Goal: Task Accomplishment & Management: Manage account settings

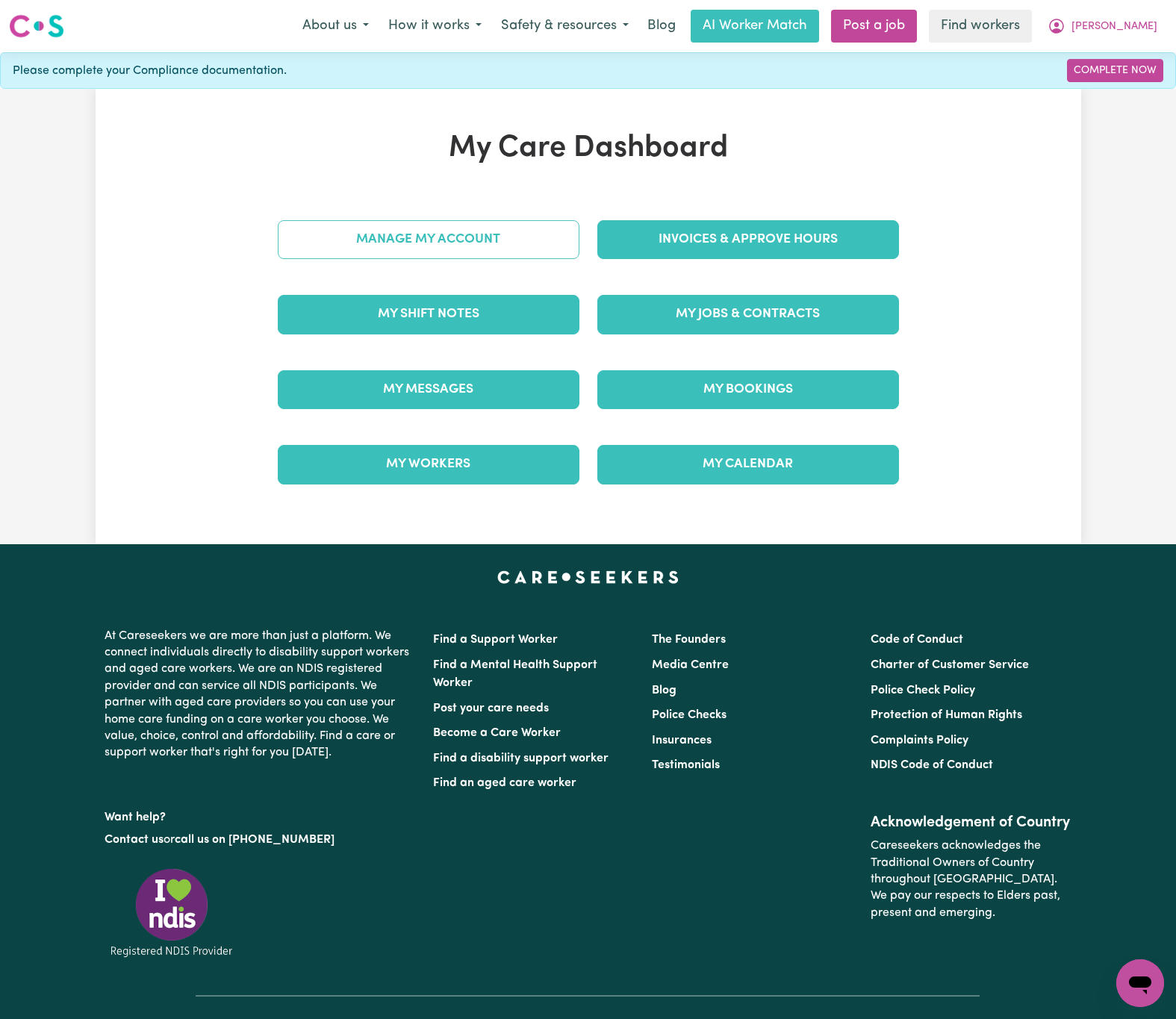
click at [531, 240] on link "Manage My Account" at bounding box center [428, 239] width 301 height 39
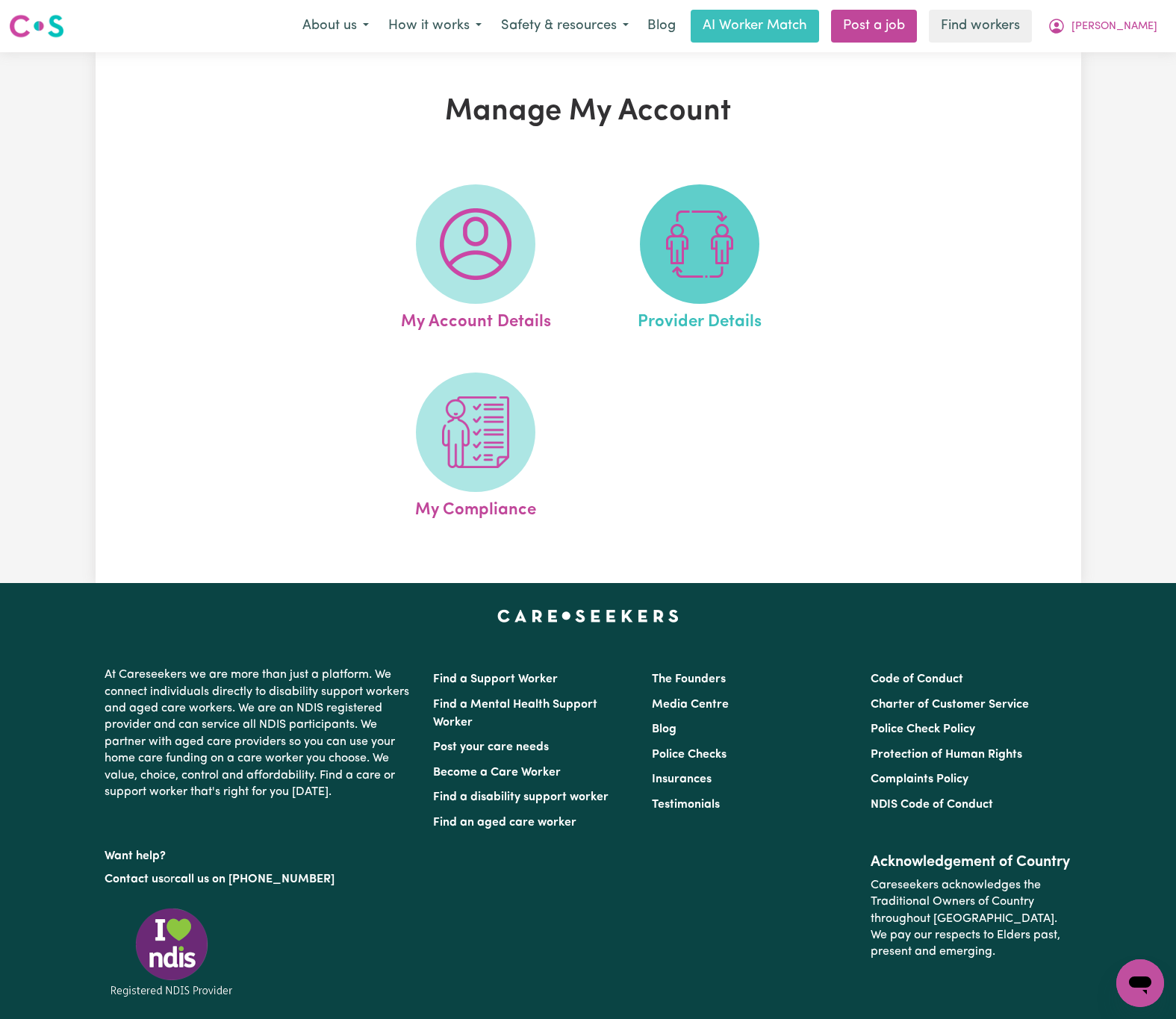
click at [709, 269] on img at bounding box center [699, 244] width 72 height 72
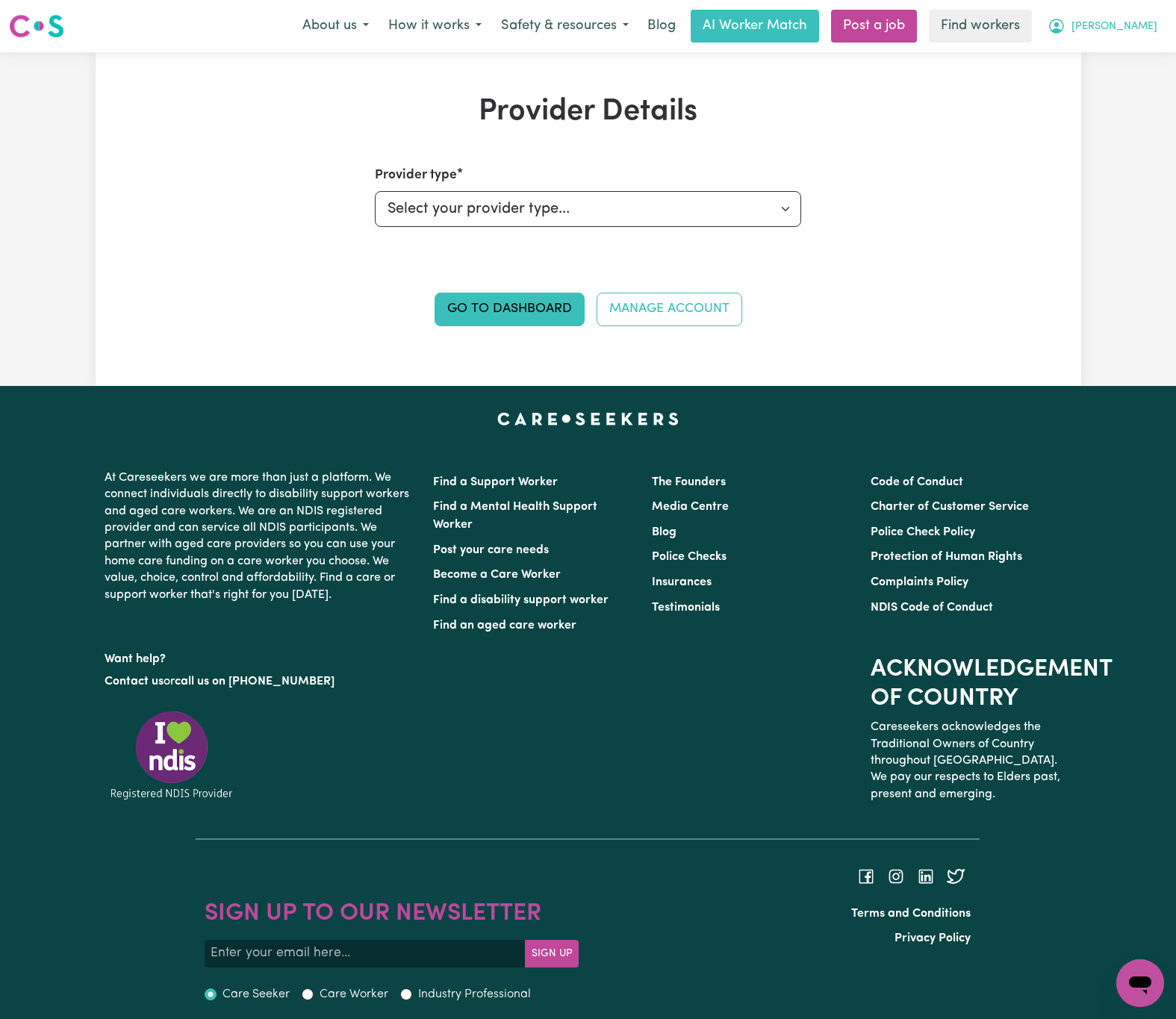
click at [1149, 14] on button "[PERSON_NAME]" at bounding box center [1102, 27] width 129 height 32
click at [1147, 54] on link "My Dashboard" at bounding box center [1107, 58] width 118 height 29
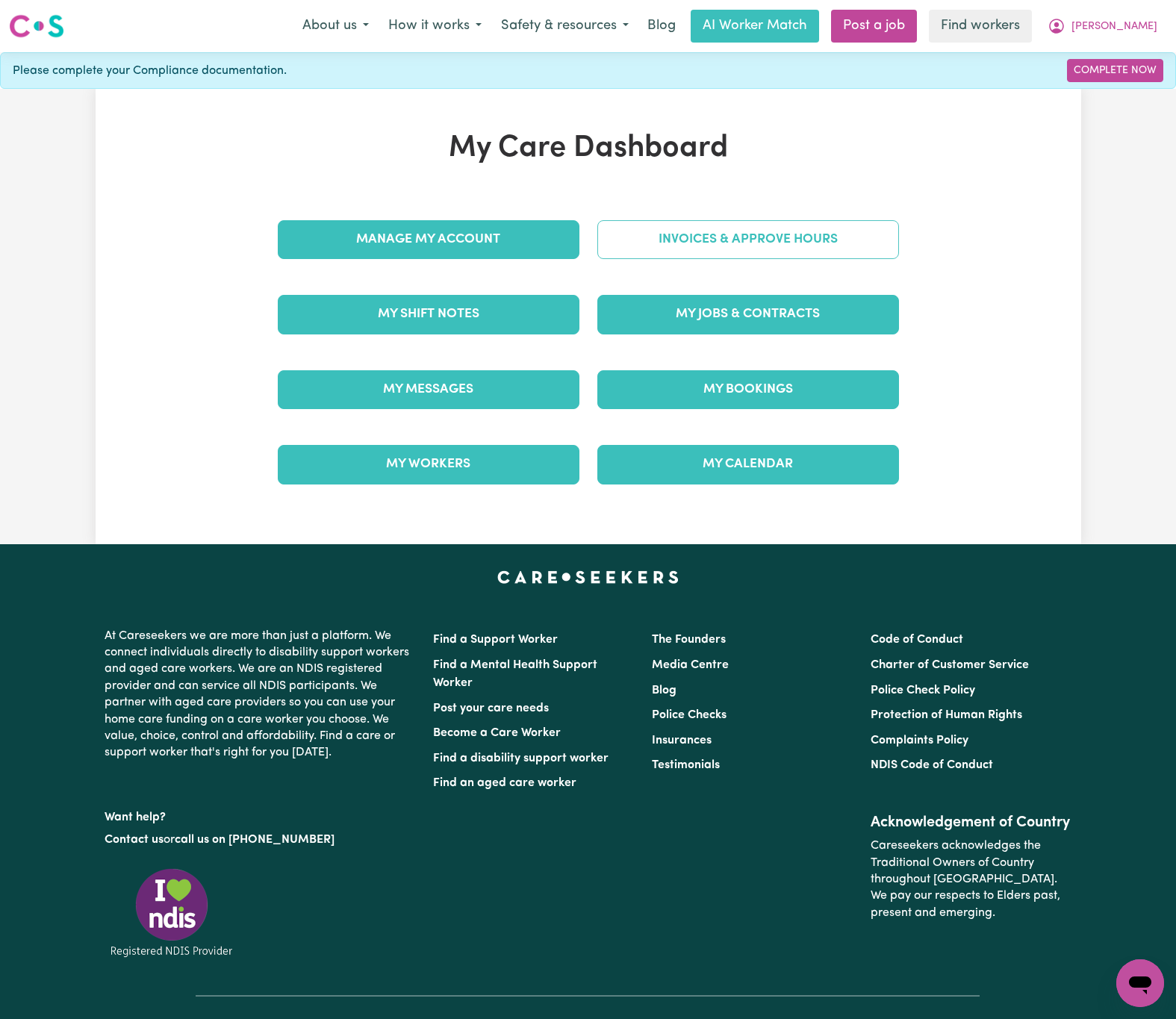
click at [812, 238] on link "Invoices & Approve Hours" at bounding box center [747, 239] width 301 height 39
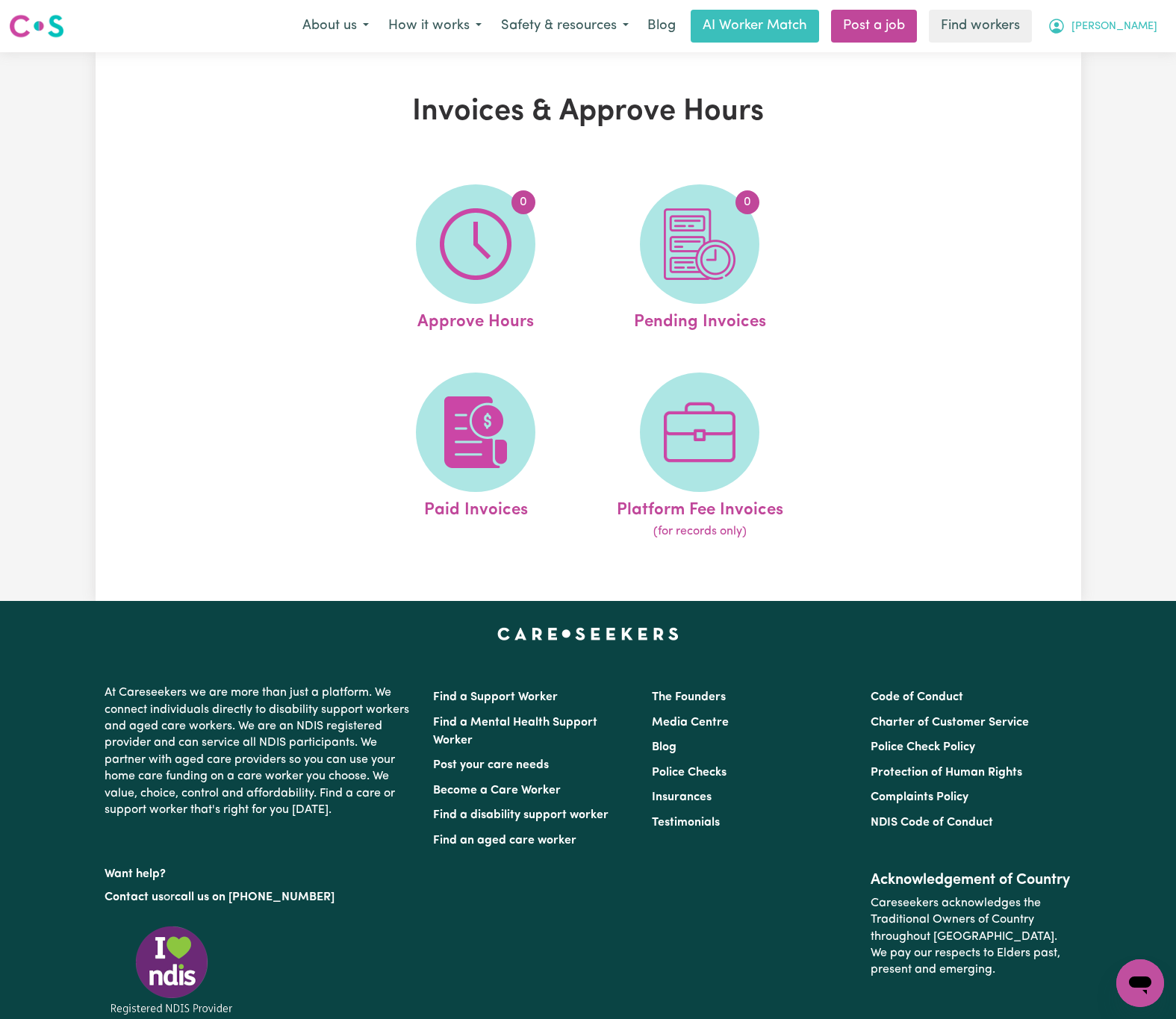
click at [1065, 27] on icon "My Account" at bounding box center [1057, 26] width 18 height 18
click at [1140, 60] on link "My Dashboard" at bounding box center [1107, 58] width 118 height 29
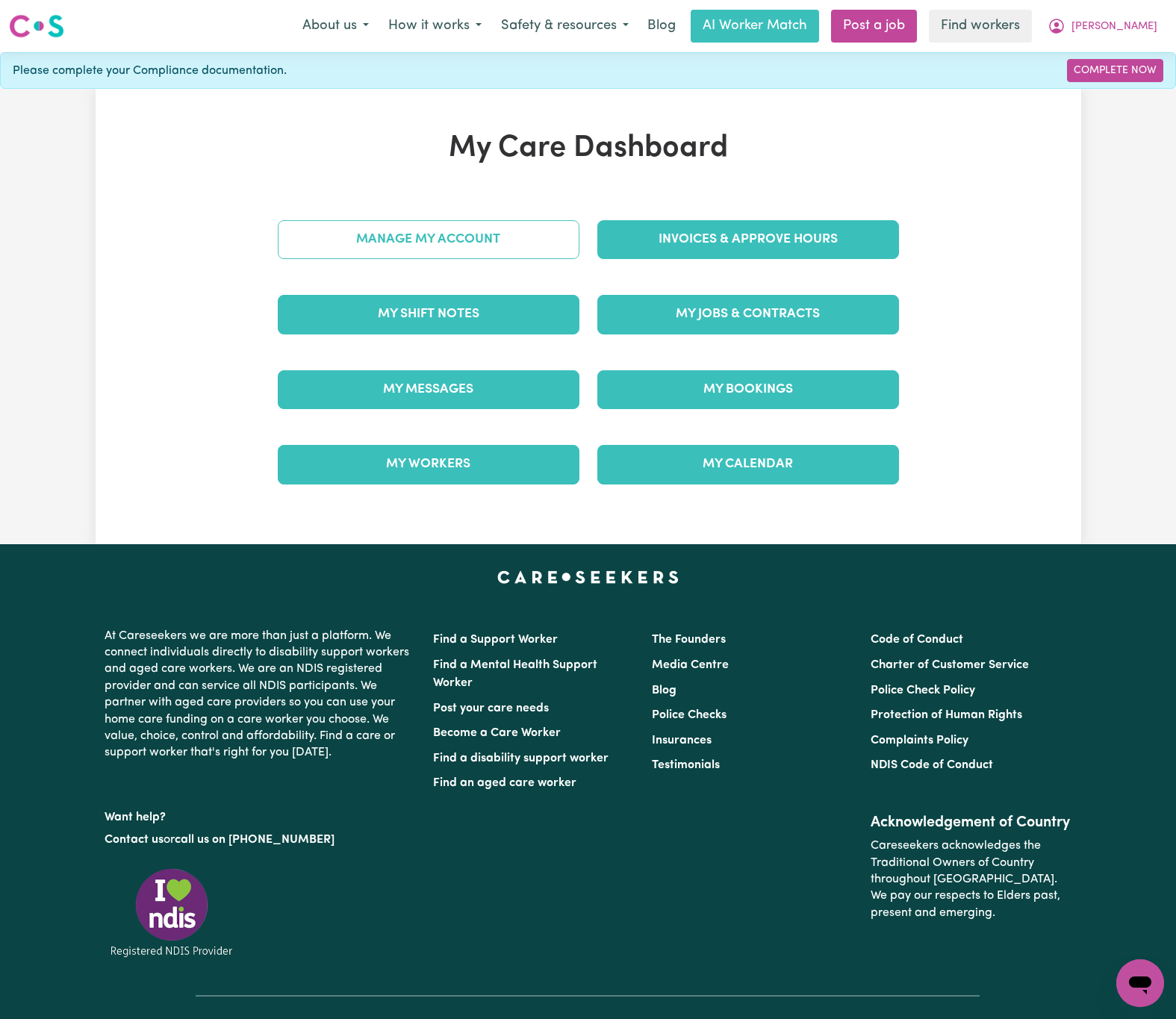
click at [531, 228] on link "Manage My Account" at bounding box center [428, 239] width 301 height 39
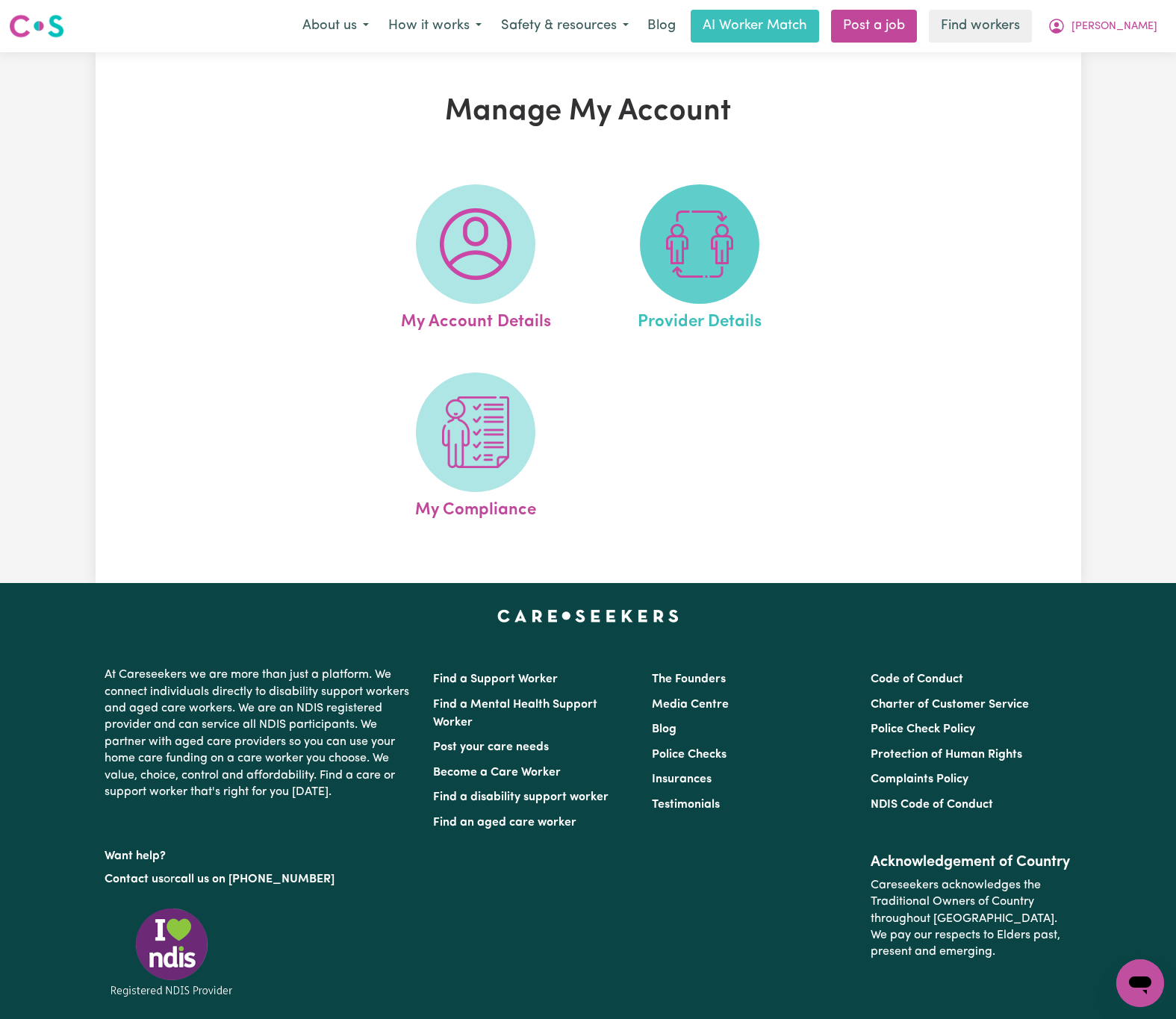
click at [694, 253] on img at bounding box center [699, 244] width 72 height 72
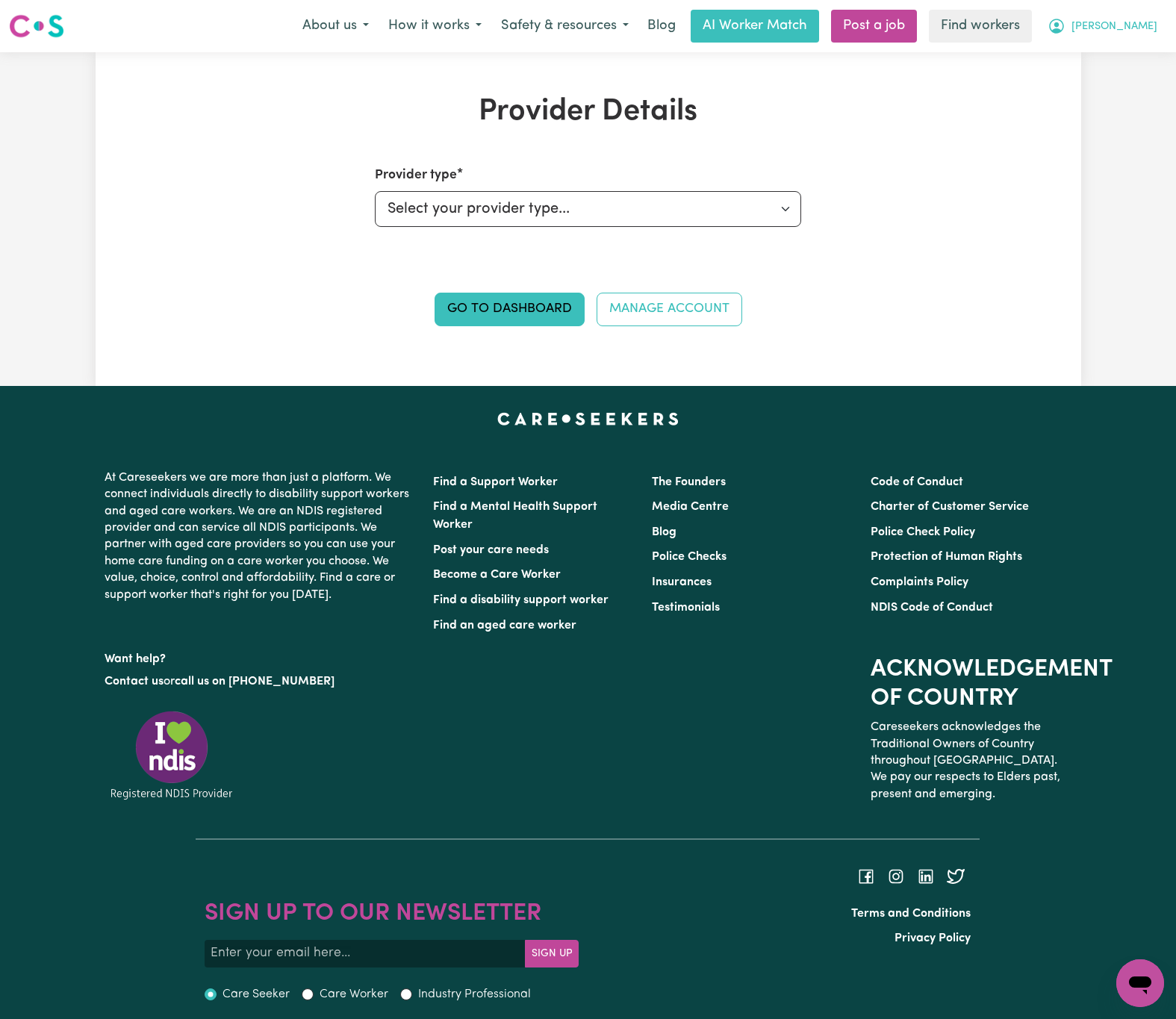
click at [1128, 23] on span "[PERSON_NAME]" at bounding box center [1114, 27] width 86 height 17
click at [1125, 84] on link "Logout" at bounding box center [1107, 86] width 118 height 29
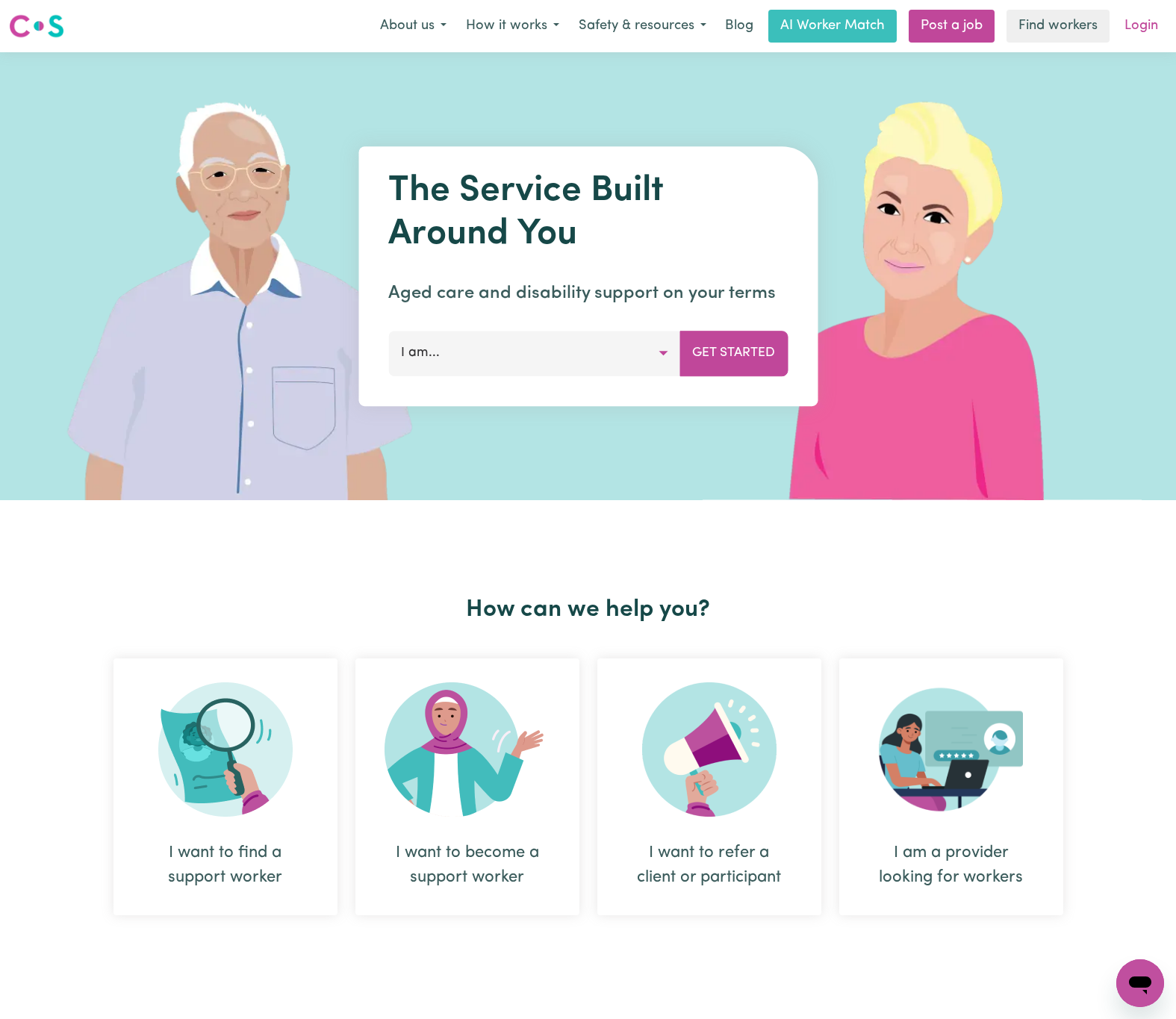
click at [1147, 29] on link "Login" at bounding box center [1141, 26] width 51 height 33
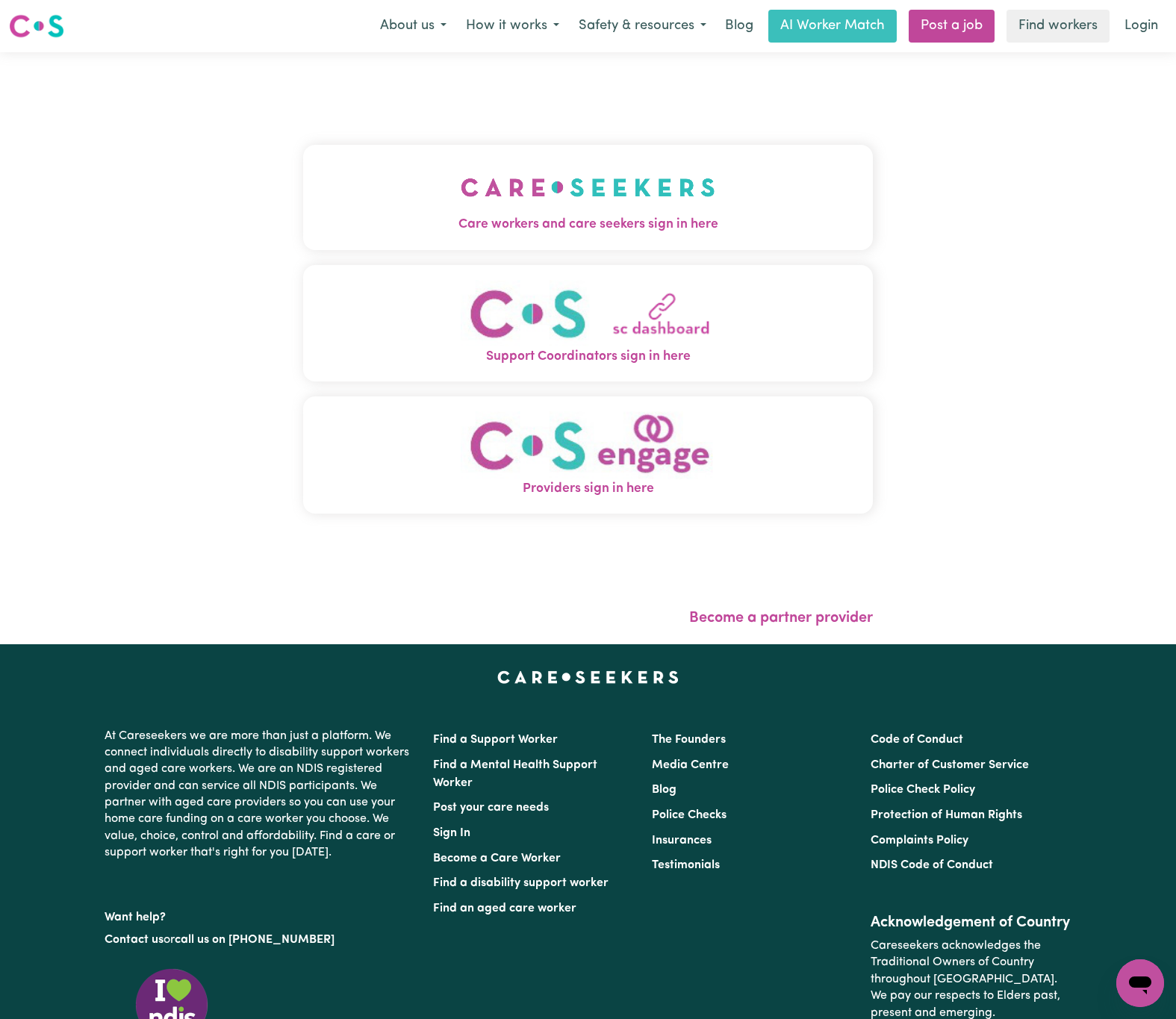
drag, startPoint x: 320, startPoint y: 206, endPoint x: 332, endPoint y: 216, distance: 15.6
click at [320, 206] on button "Care workers and care seekers sign in here" at bounding box center [588, 197] width 571 height 105
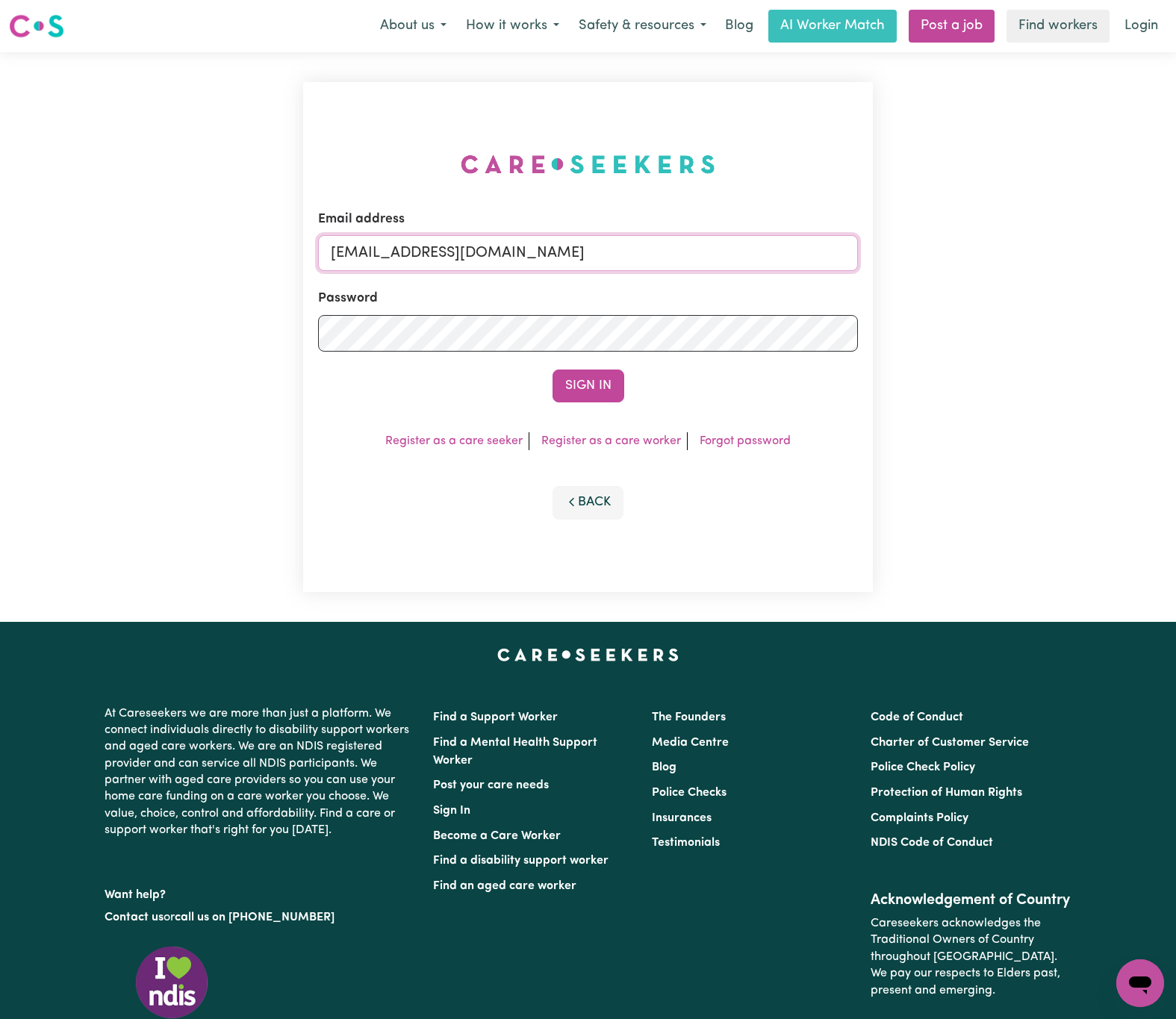
drag, startPoint x: 412, startPoint y: 240, endPoint x: 1022, endPoint y: 240, distance: 610.0
click at [1022, 240] on div "Email address [EMAIL_ADDRESS][DOMAIN_NAME] Password Sign In Register as a care …" at bounding box center [588, 337] width 1176 height 570
paste input "NoahSerrano"
type input "[EMAIL_ADDRESS][DOMAIN_NAME]"
click at [553, 369] on button "Sign In" at bounding box center [588, 385] width 72 height 33
